Goal: Information Seeking & Learning: Learn about a topic

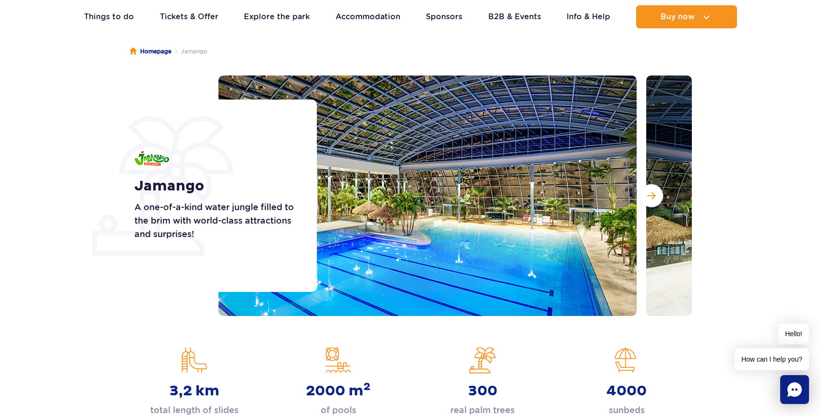
scroll to position [88, 0]
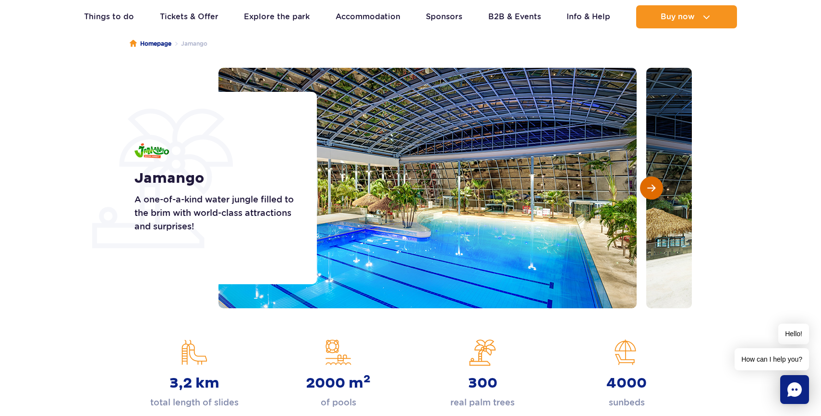
click at [649, 189] on span "Next slide" at bounding box center [652, 188] width 8 height 9
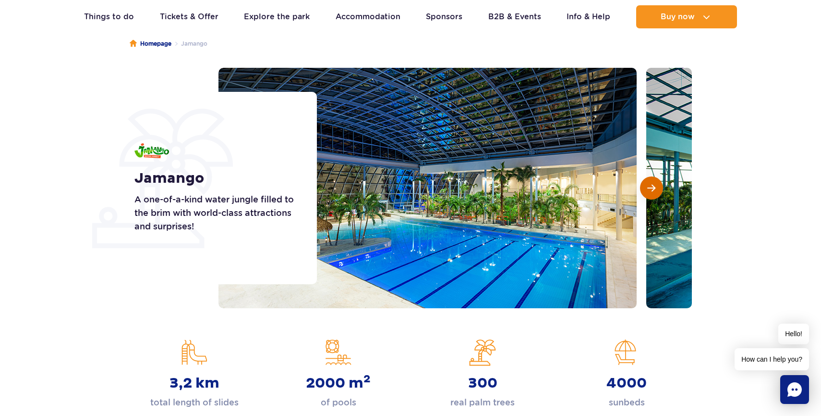
click at [649, 189] on span "Next slide" at bounding box center [652, 188] width 8 height 9
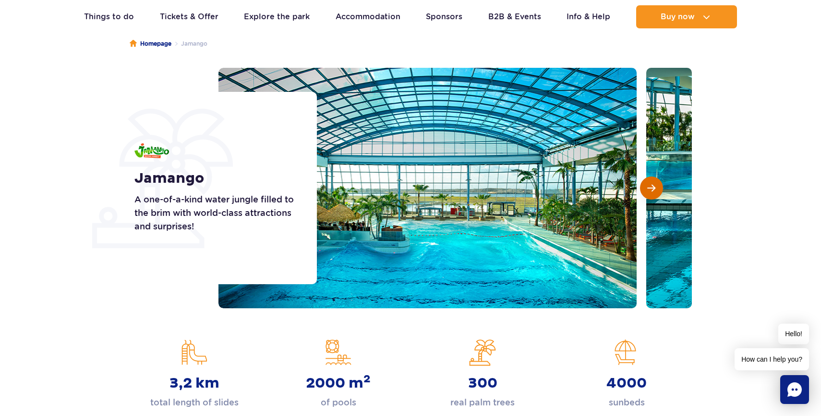
click at [649, 189] on span "Next slide" at bounding box center [652, 188] width 8 height 9
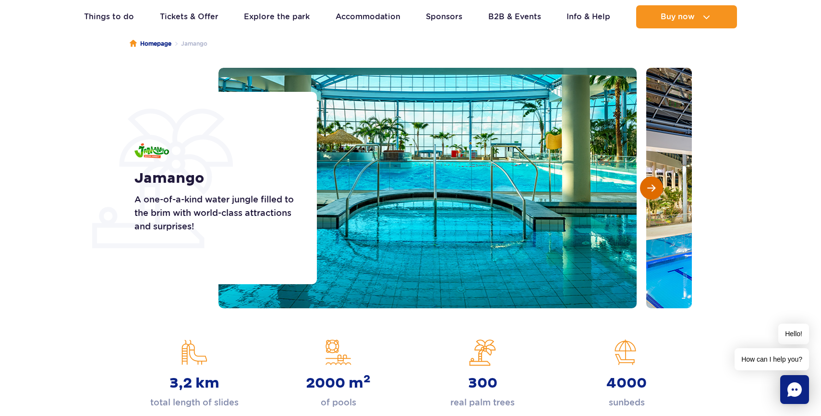
click at [649, 189] on span "Next slide" at bounding box center [652, 188] width 8 height 9
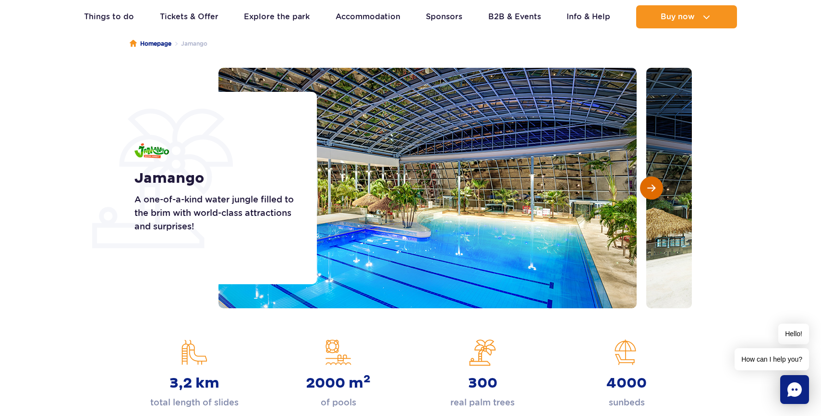
click at [649, 189] on span "Next slide" at bounding box center [652, 188] width 8 height 9
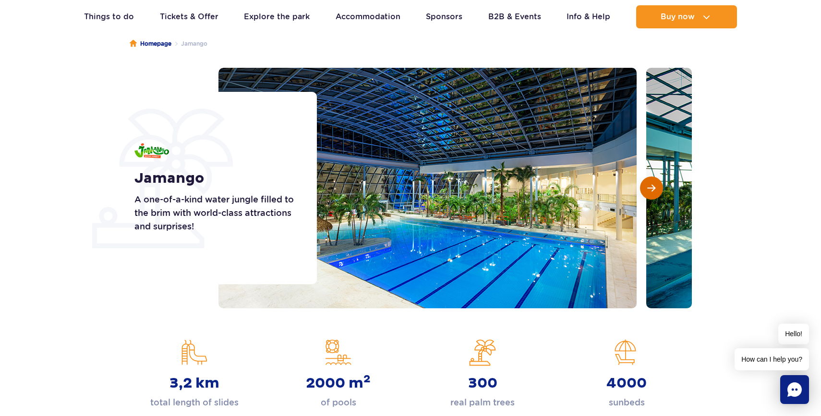
click at [649, 189] on span "Next slide" at bounding box center [652, 188] width 8 height 9
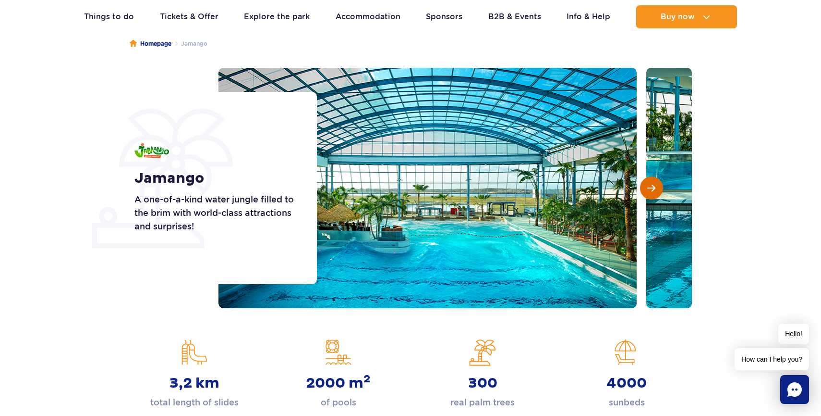
click at [649, 189] on span "Next slide" at bounding box center [652, 188] width 8 height 9
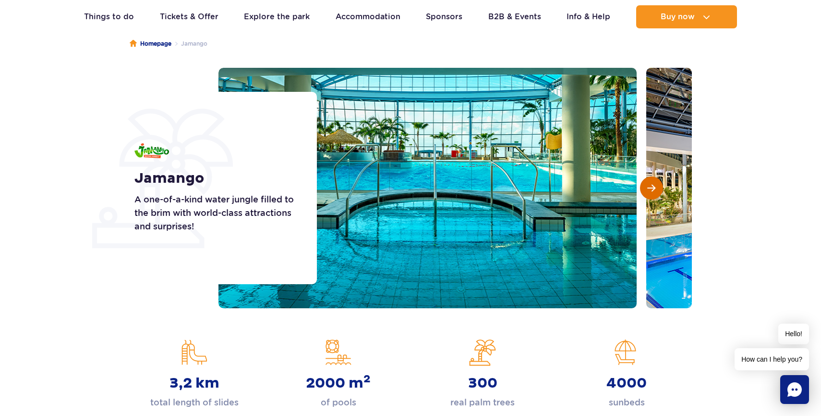
click at [649, 189] on span "Next slide" at bounding box center [652, 188] width 8 height 9
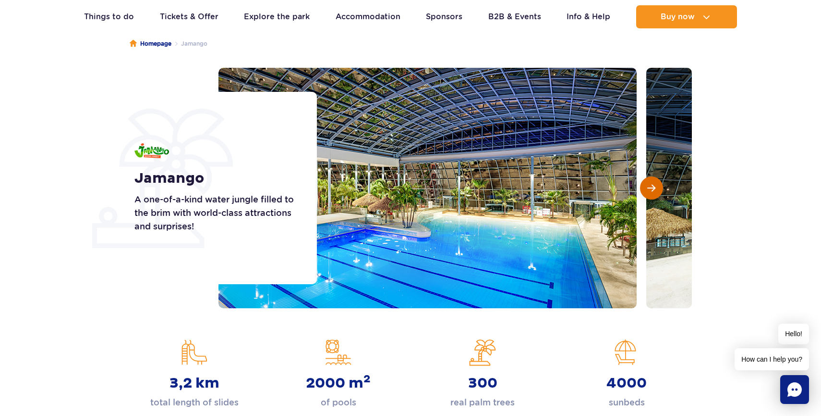
click at [649, 189] on span "Next slide" at bounding box center [652, 188] width 8 height 9
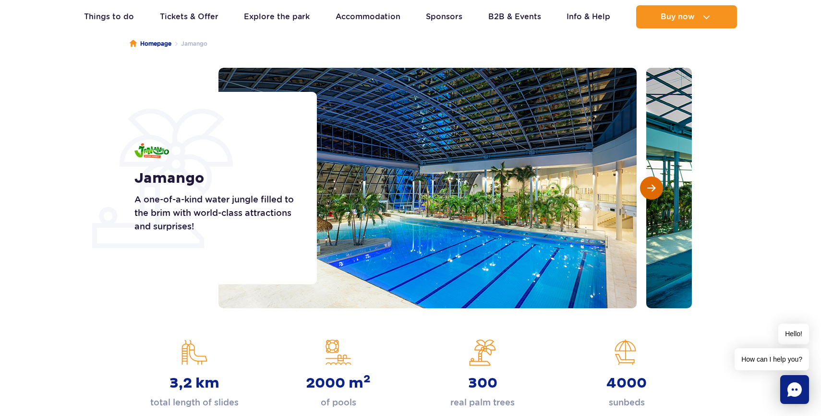
click at [649, 189] on span "Next slide" at bounding box center [652, 188] width 8 height 9
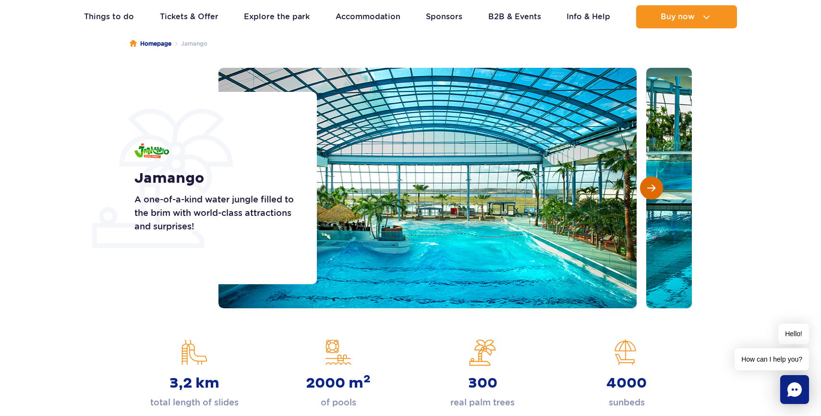
click at [649, 189] on span "Next slide" at bounding box center [652, 188] width 8 height 9
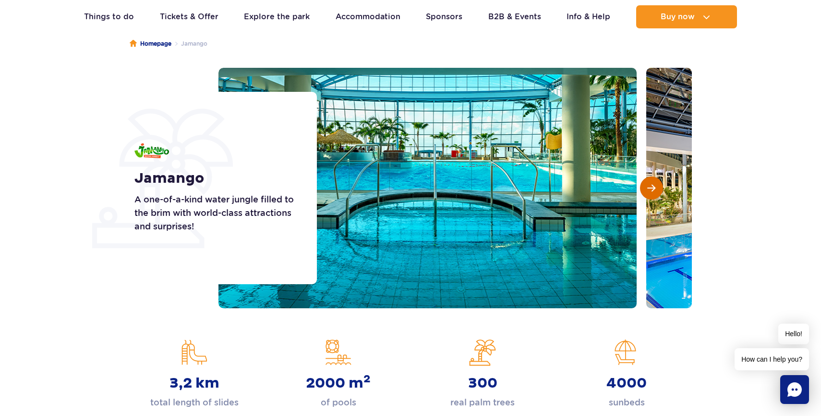
click at [649, 189] on span "Next slide" at bounding box center [652, 188] width 8 height 9
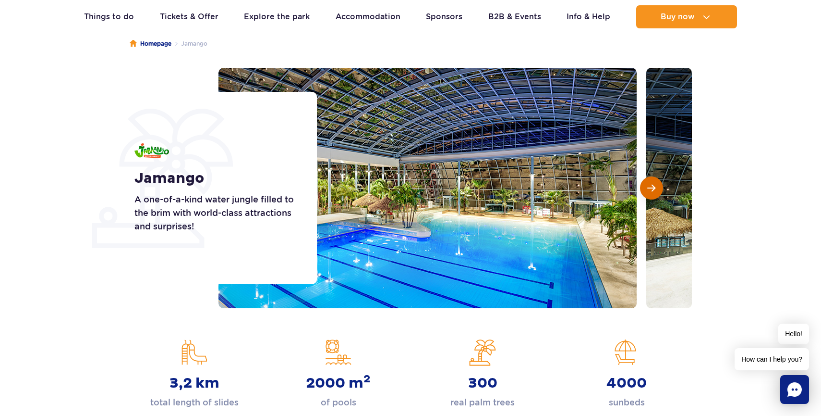
click at [649, 189] on span "Next slide" at bounding box center [652, 188] width 8 height 9
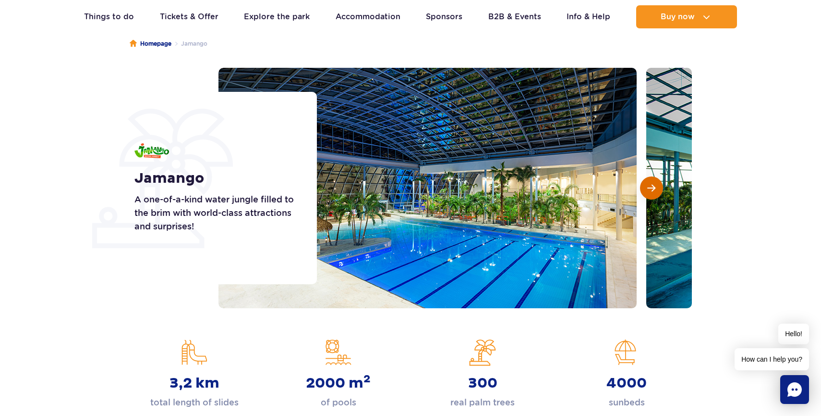
click at [649, 189] on span "Next slide" at bounding box center [652, 188] width 8 height 9
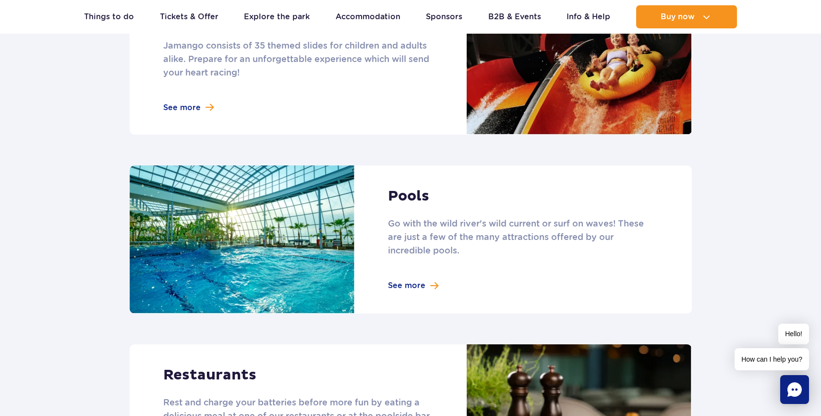
scroll to position [908, 0]
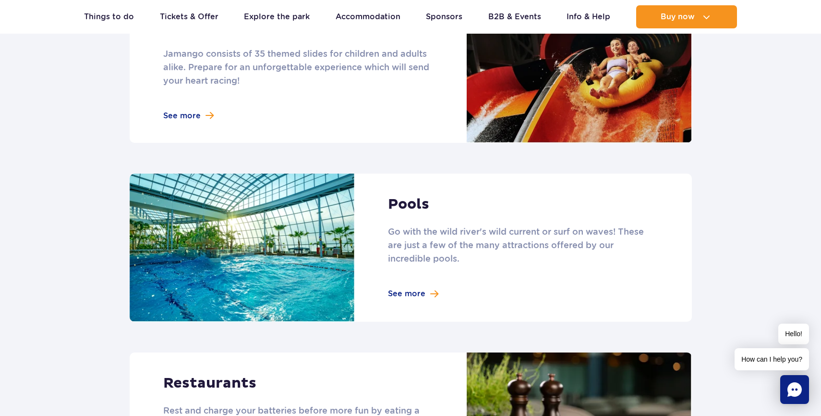
click at [417, 281] on link at bounding box center [411, 247] width 563 height 148
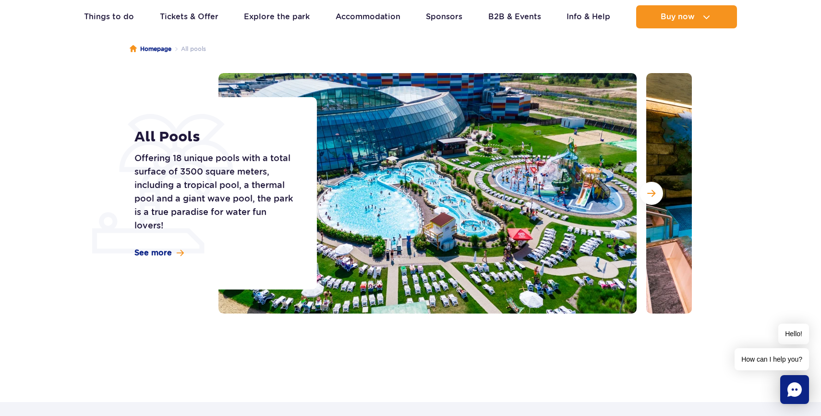
scroll to position [69, 0]
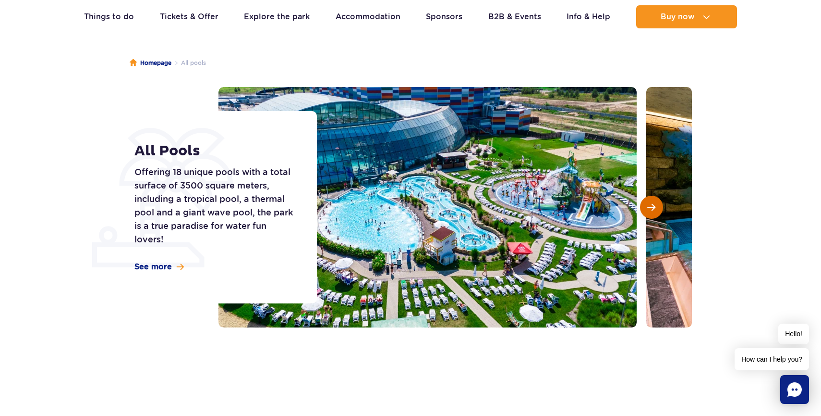
click at [653, 206] on span "Next slide" at bounding box center [652, 207] width 8 height 9
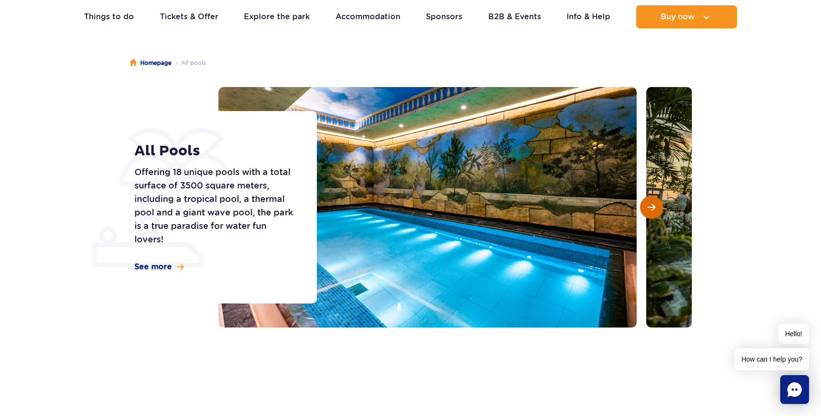
click at [651, 207] on span "Next slide" at bounding box center [652, 207] width 8 height 9
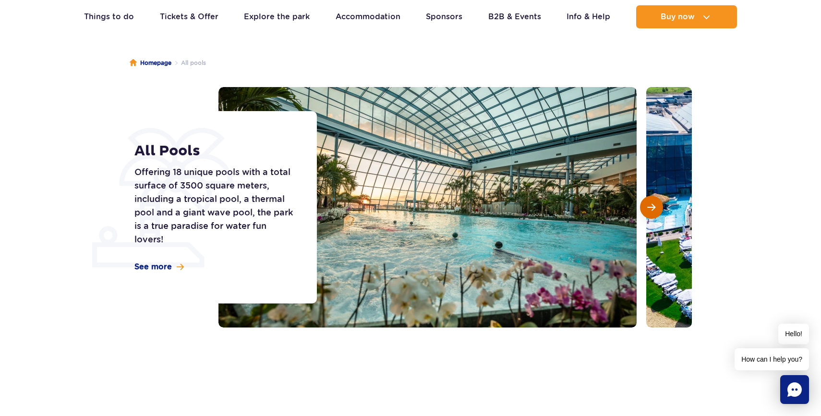
click at [651, 207] on span "Next slide" at bounding box center [652, 207] width 8 height 9
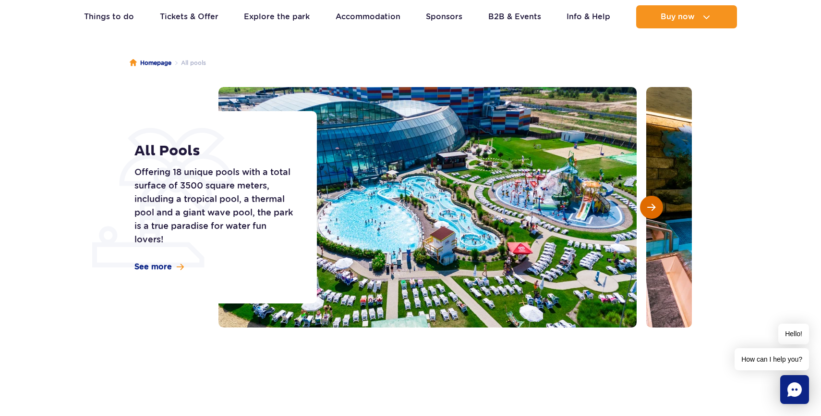
click at [651, 207] on span "Next slide" at bounding box center [652, 207] width 8 height 9
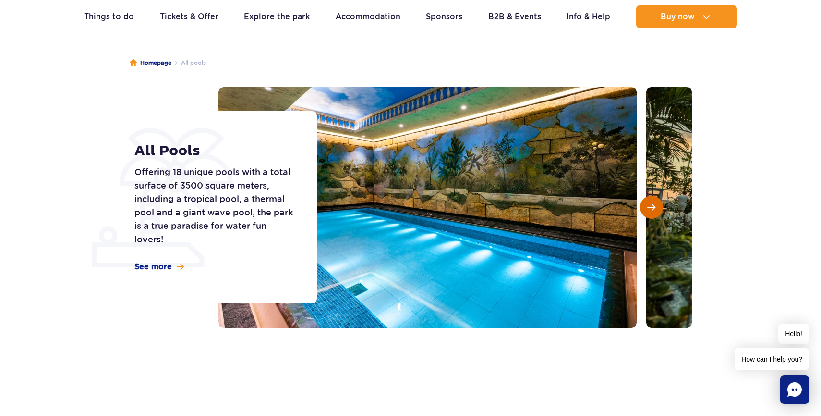
click at [651, 207] on span "Next slide" at bounding box center [652, 207] width 8 height 9
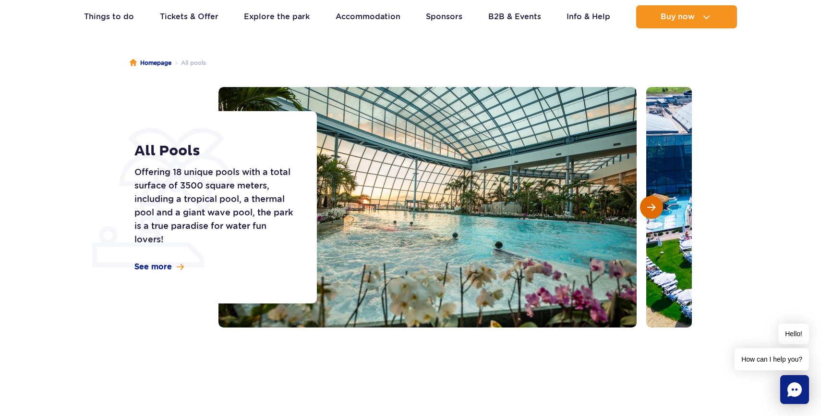
click at [651, 207] on span "Next slide" at bounding box center [652, 207] width 8 height 9
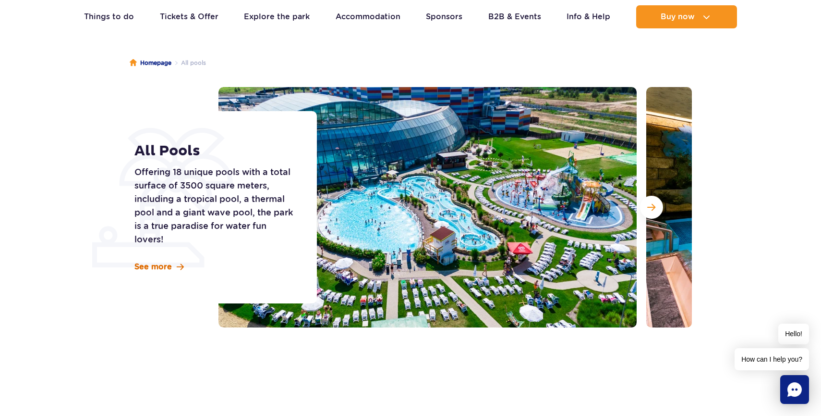
click at [166, 268] on span "See more" at bounding box center [153, 266] width 37 height 11
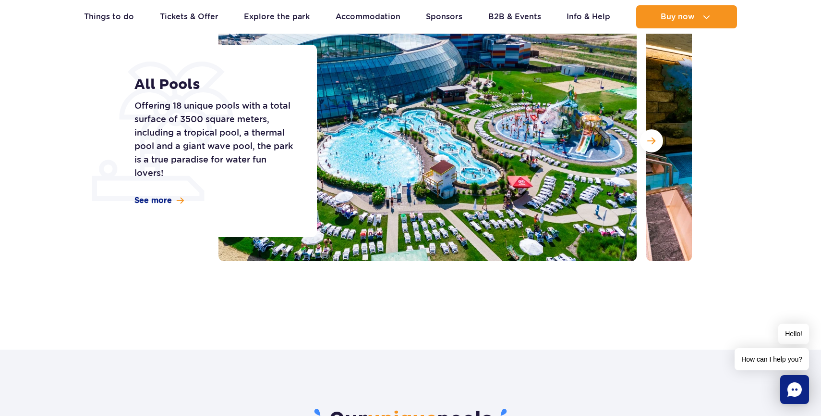
scroll to position [135, 0]
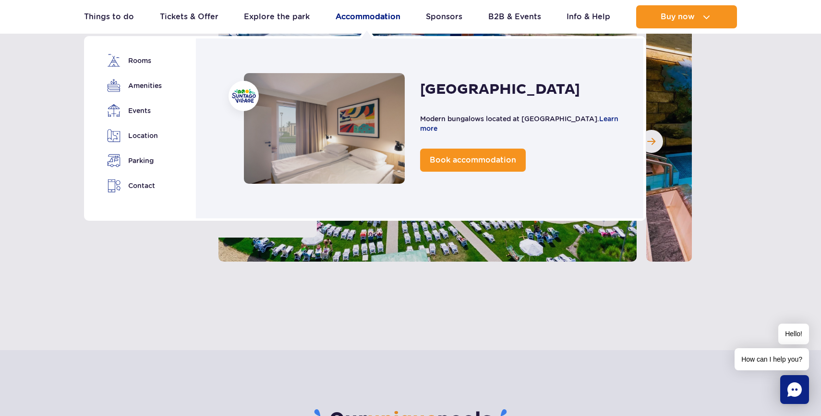
click at [368, 14] on link "Accommodation" at bounding box center [368, 16] width 65 height 23
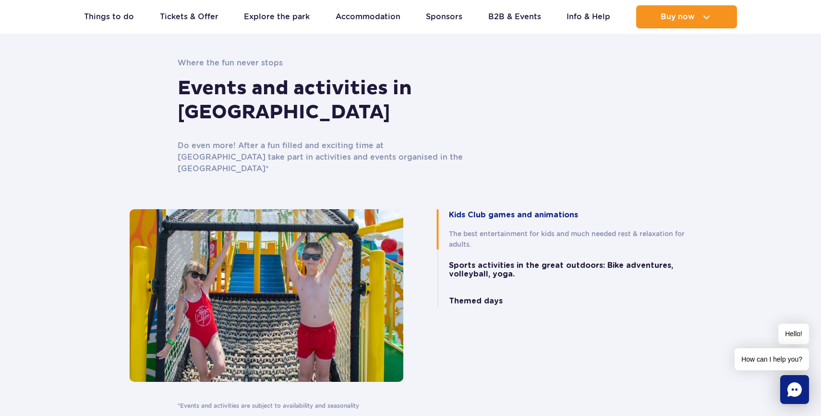
scroll to position [1926, 0]
